Goal: Information Seeking & Learning: Learn about a topic

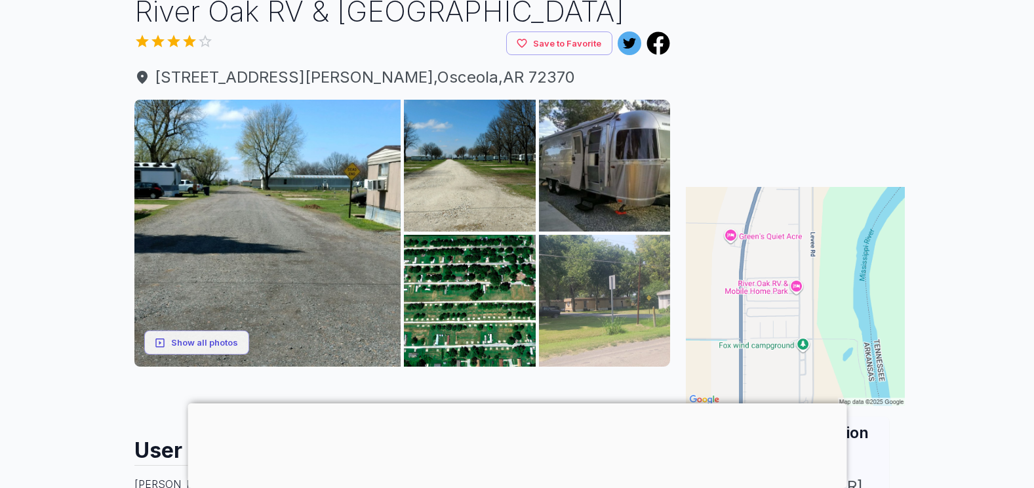
scroll to position [93, 0]
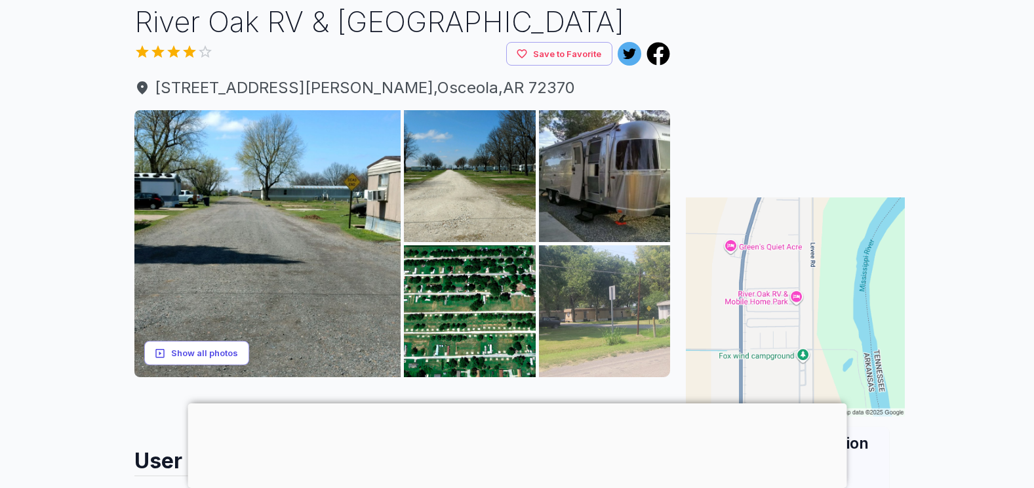
click at [206, 349] on button "Show all photos" at bounding box center [196, 353] width 105 height 24
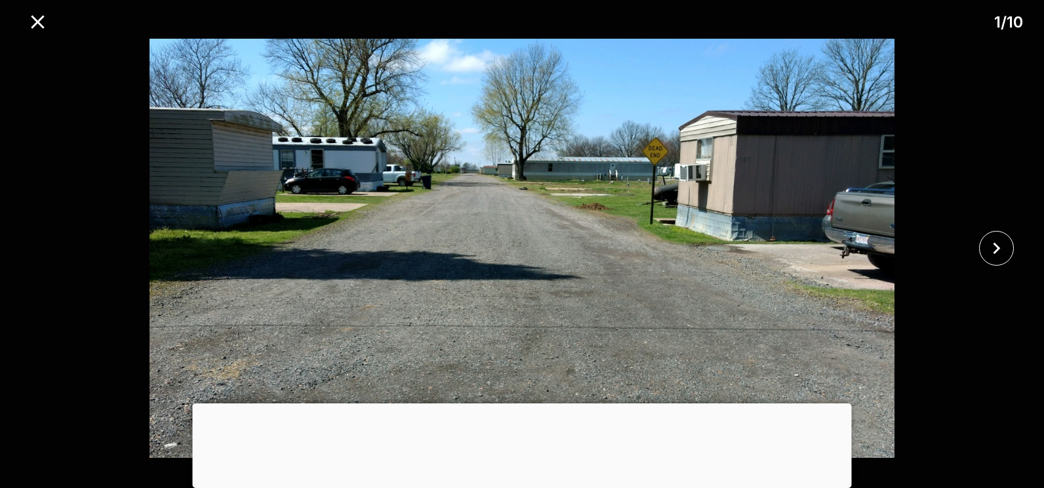
click at [524, 403] on div at bounding box center [522, 403] width 659 height 0
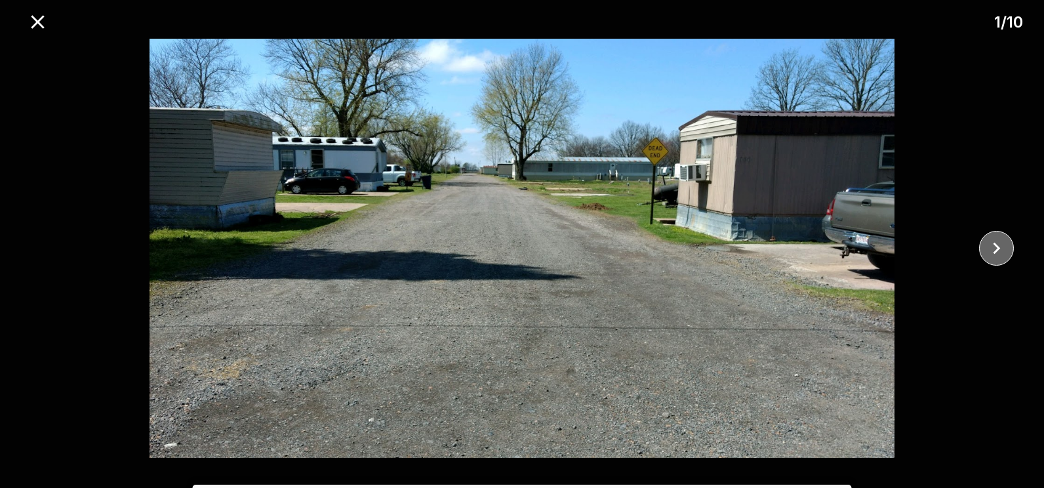
click at [1001, 245] on icon "close" at bounding box center [996, 248] width 23 height 23
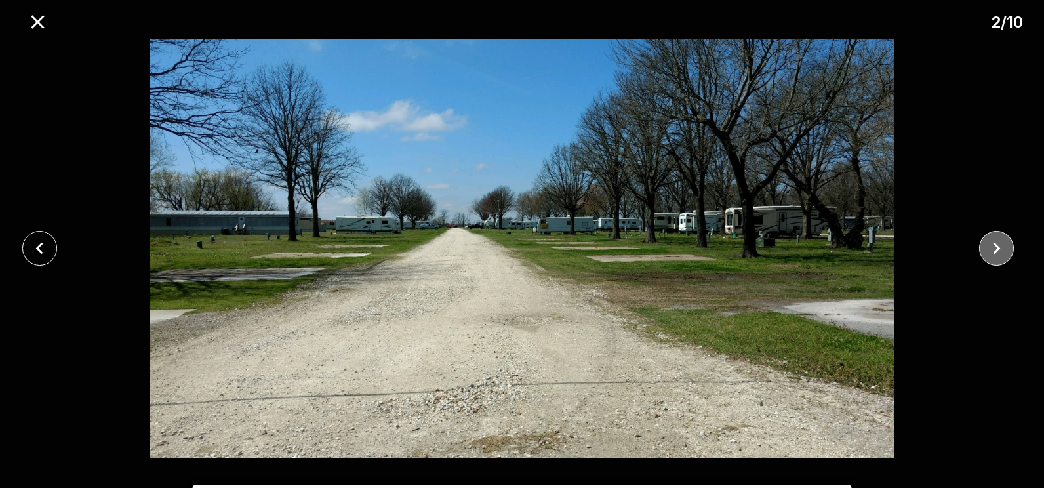
click at [1001, 245] on icon "close" at bounding box center [996, 248] width 23 height 23
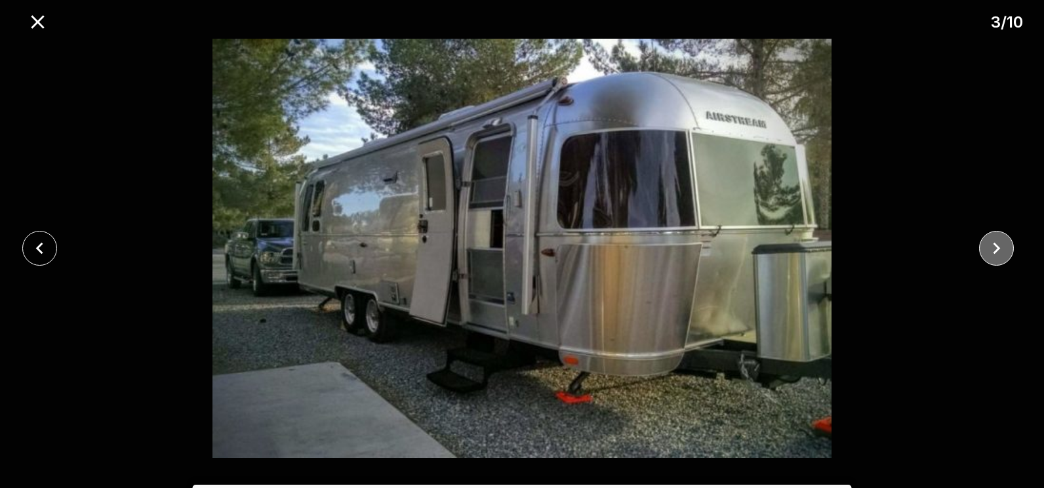
click at [1001, 245] on icon "close" at bounding box center [996, 248] width 23 height 23
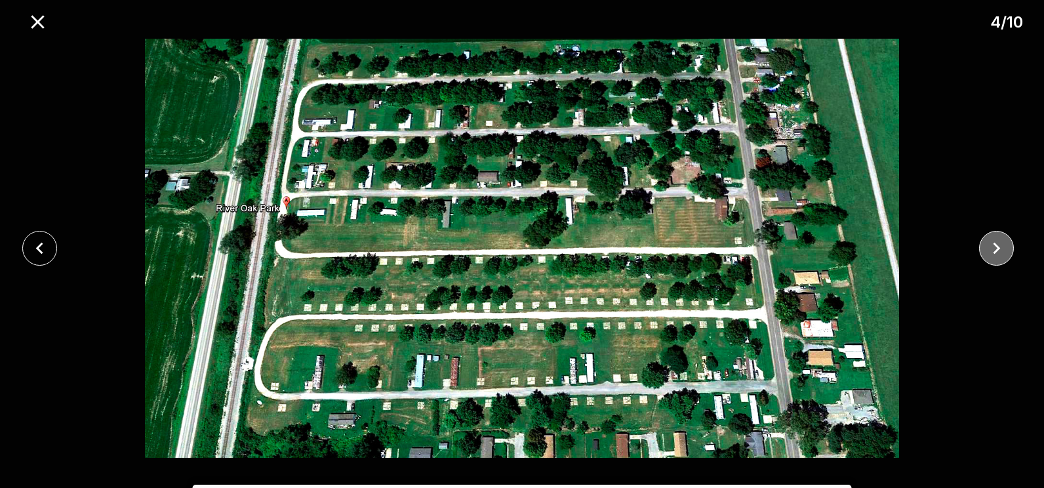
click at [1001, 245] on icon "close" at bounding box center [996, 248] width 23 height 23
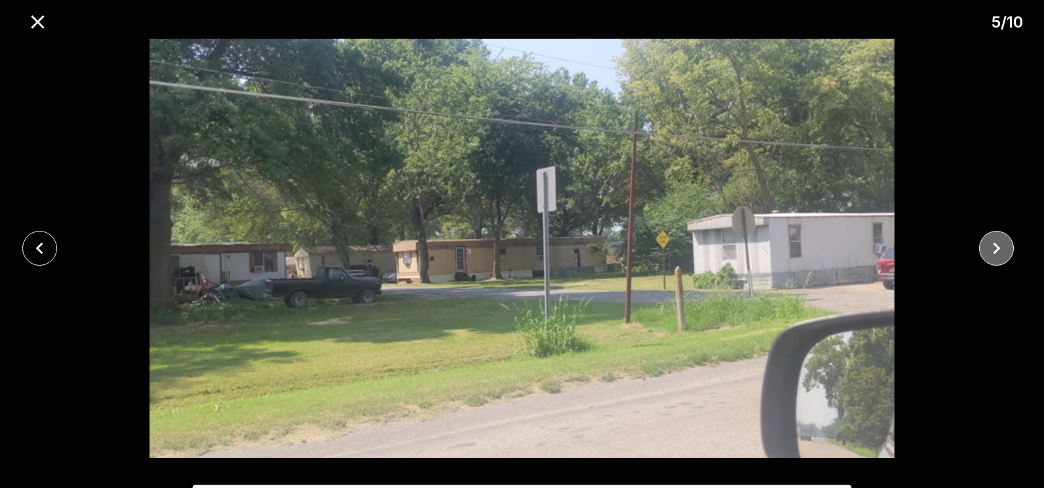
click at [1001, 245] on icon "close" at bounding box center [996, 248] width 23 height 23
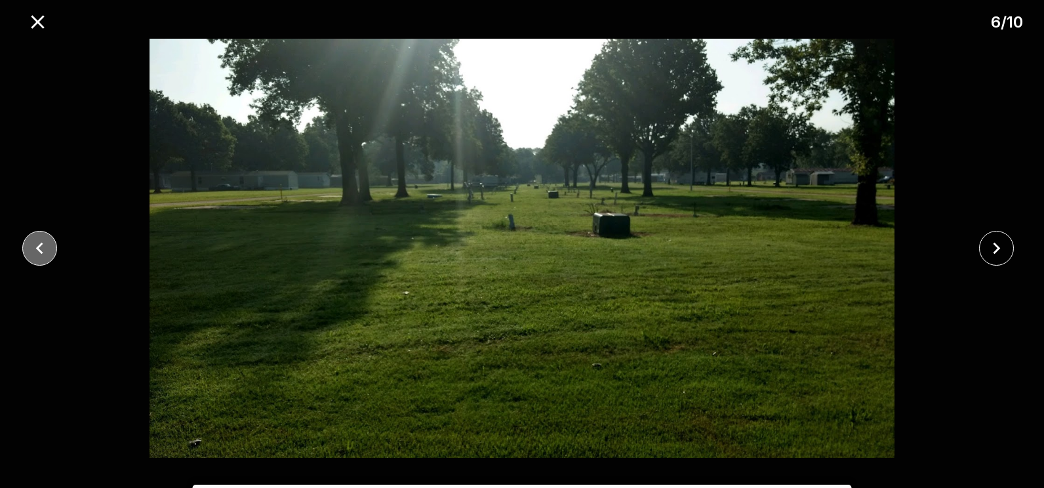
click at [45, 242] on icon "close" at bounding box center [39, 248] width 23 height 23
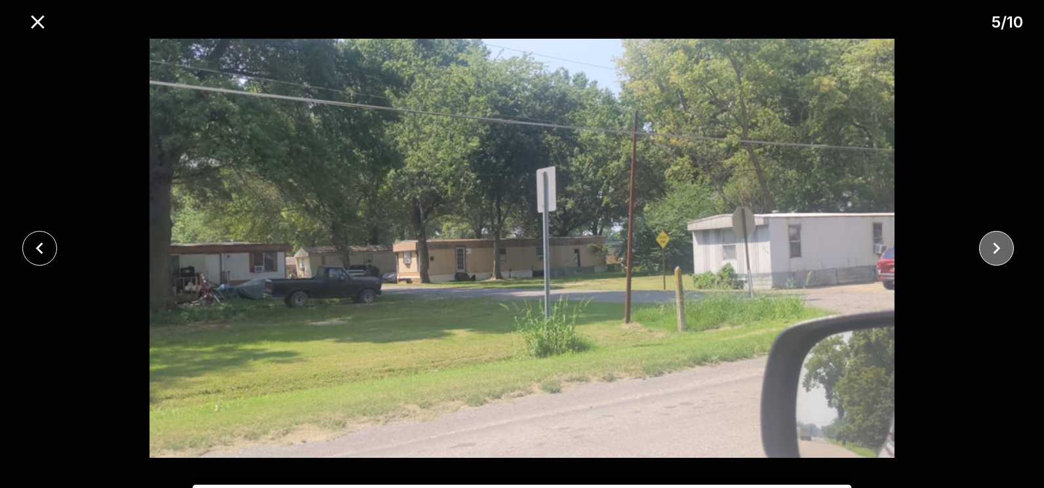
click at [1000, 236] on button "close" at bounding box center [996, 248] width 35 height 35
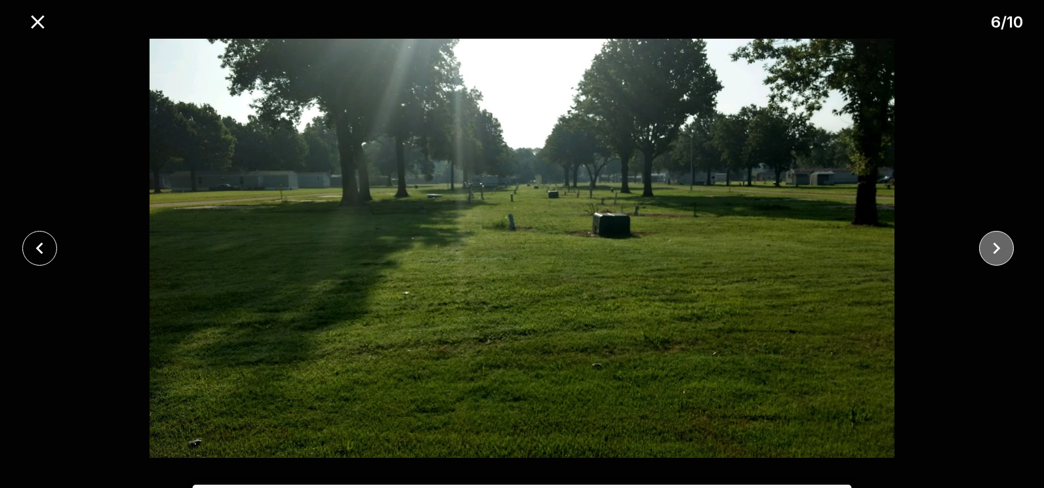
click at [1000, 241] on icon "close" at bounding box center [996, 248] width 23 height 23
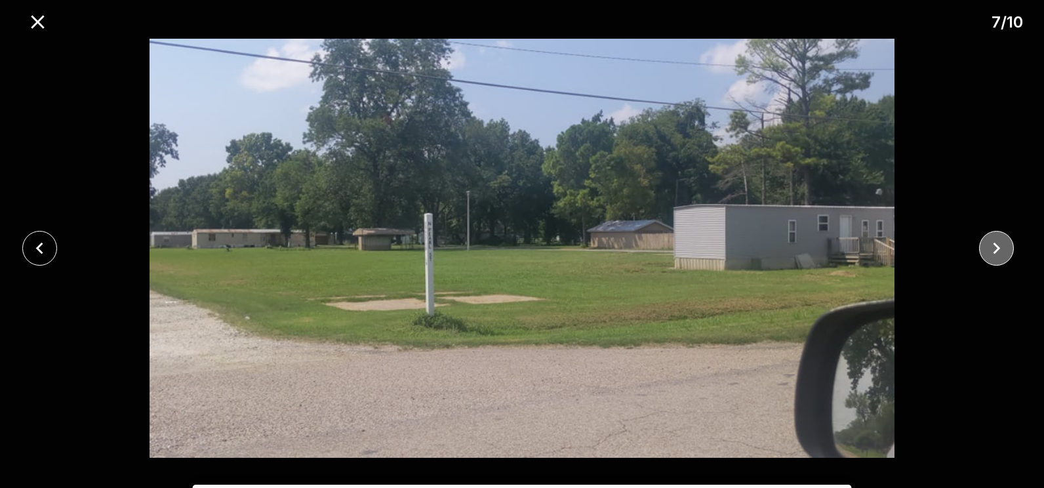
click at [1000, 241] on icon "close" at bounding box center [996, 248] width 23 height 23
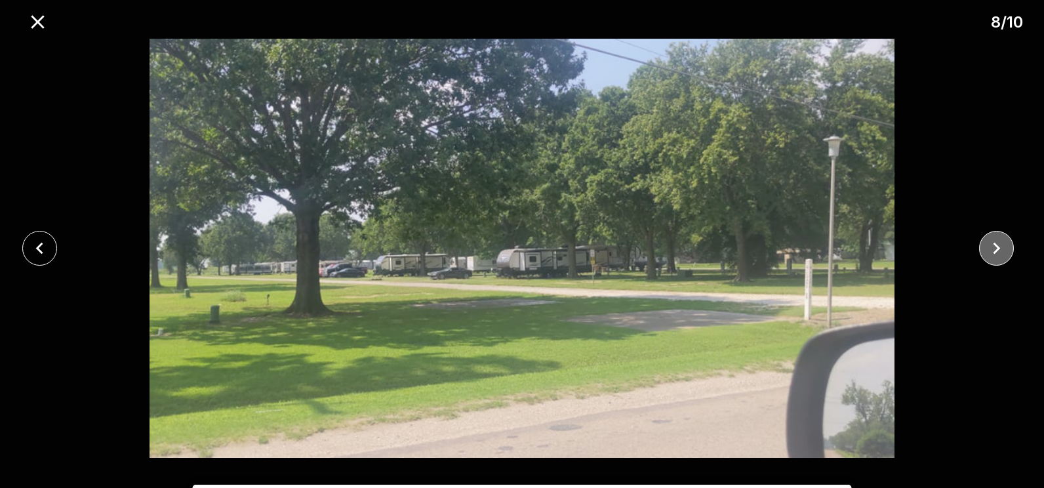
click at [990, 254] on icon "close" at bounding box center [996, 248] width 23 height 23
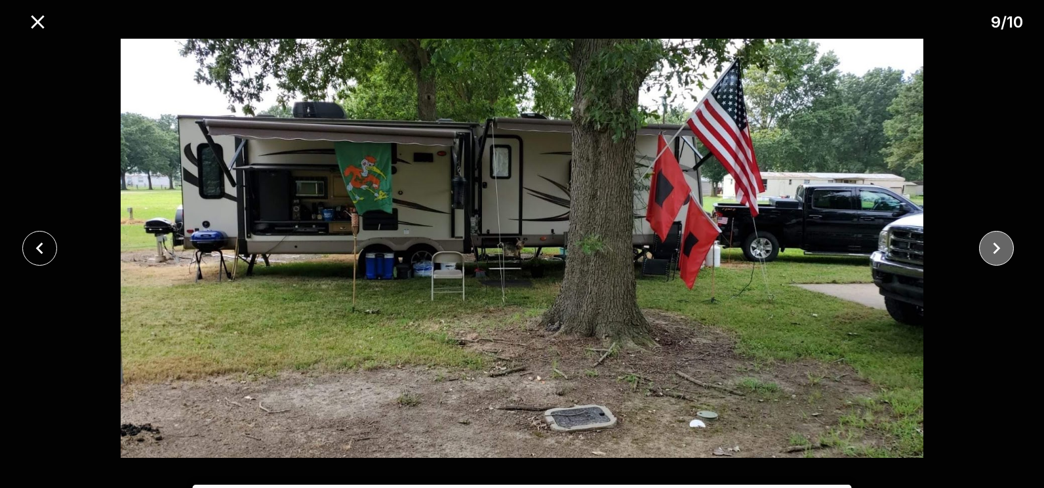
click at [998, 245] on icon "close" at bounding box center [996, 248] width 23 height 23
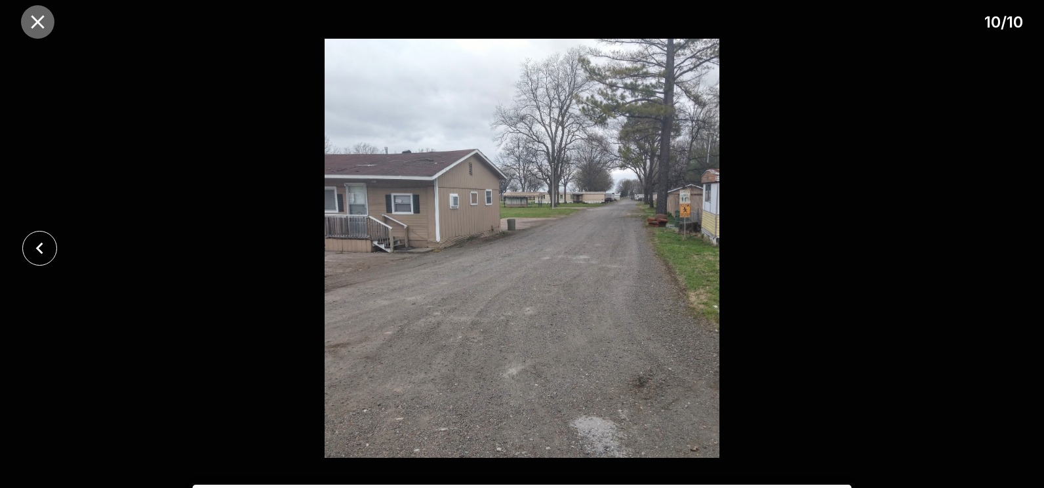
click at [39, 18] on icon "close" at bounding box center [37, 21] width 23 height 23
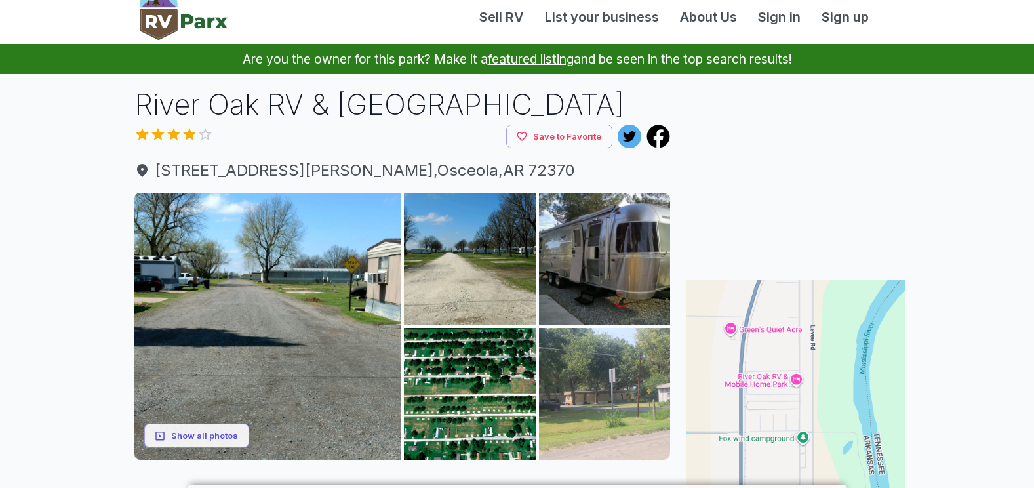
scroll to position [0, 0]
